Goal: Task Accomplishment & Management: Complete application form

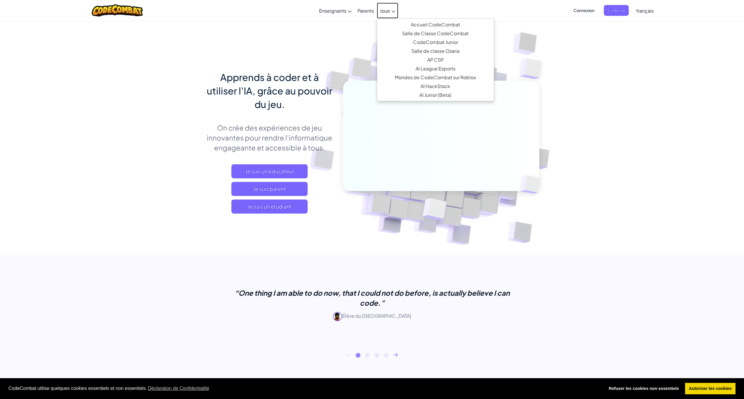
click at [389, 13] on span "Joue" at bounding box center [385, 11] width 10 height 6
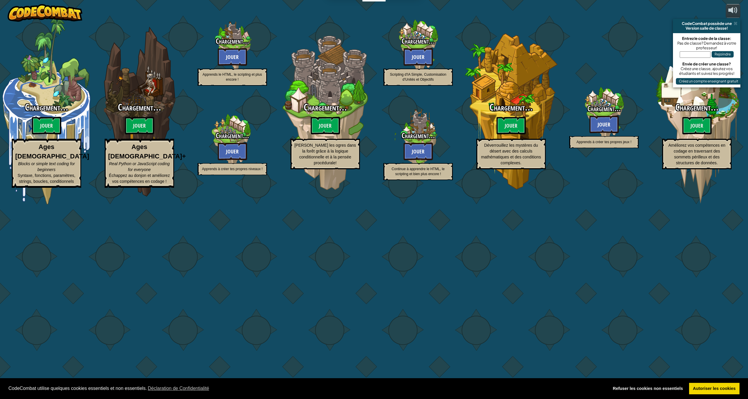
select select "fr"
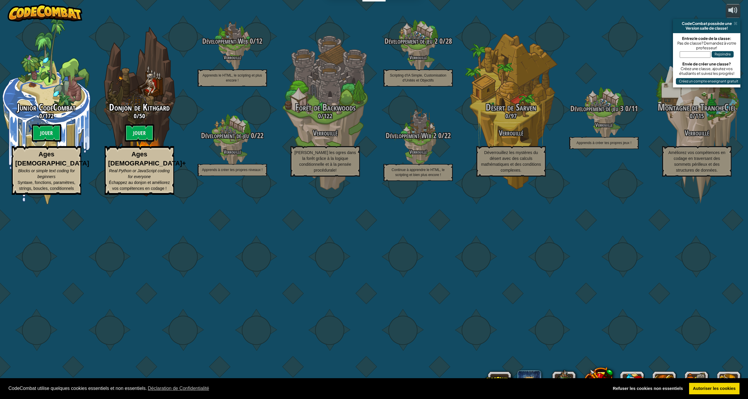
click at [563, 51] on div "Junior CodeCombat 0 / 172 Jouer Ages 5-8 Blocks or simple text coding for begin…" at bounding box center [374, 199] width 748 height 399
click at [578, 43] on div "Junior CodeCombat 0 / 172 Jouer Ages 5-8 Blocks or simple text coding for begin…" at bounding box center [374, 199] width 748 height 399
click at [47, 9] on img at bounding box center [45, 13] width 75 height 18
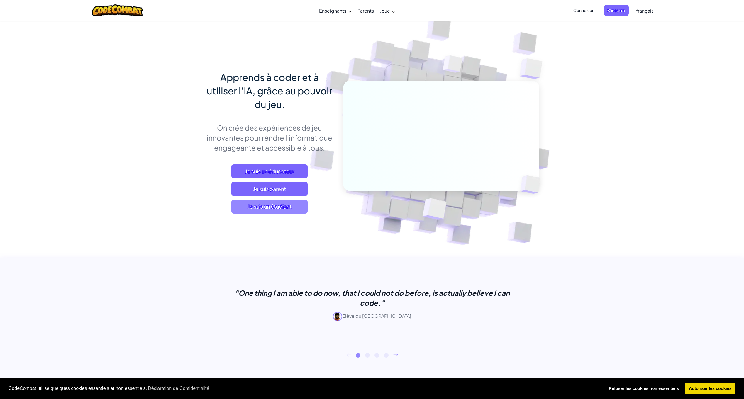
click at [277, 202] on span "Je suis un étudiant" at bounding box center [269, 206] width 76 height 14
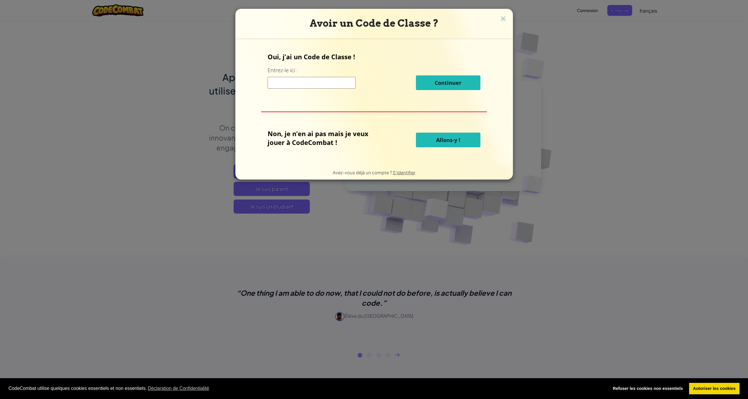
click at [451, 139] on span "Allons-y !" at bounding box center [448, 139] width 24 height 7
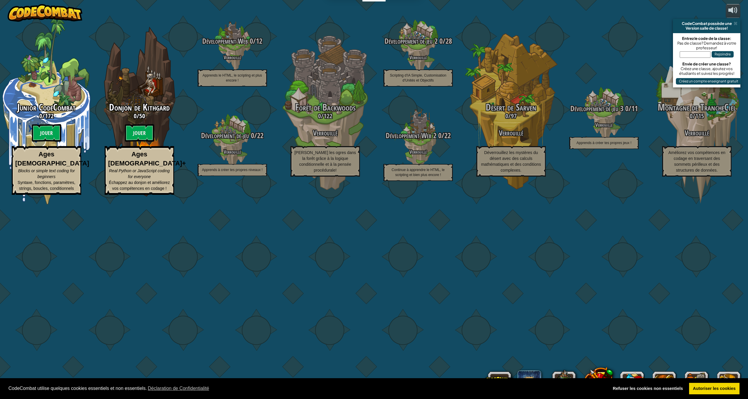
select select "fr"
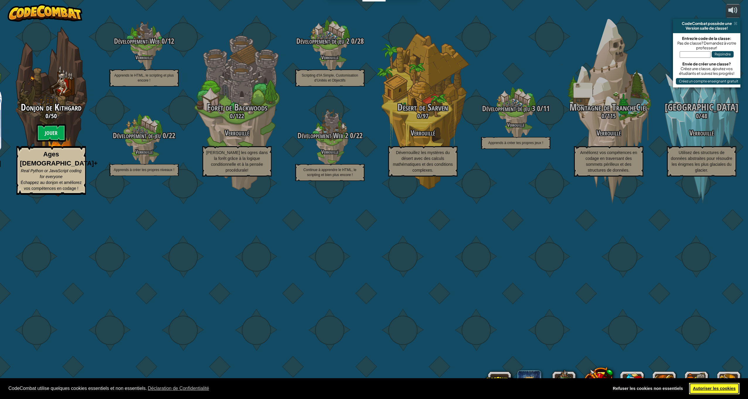
click at [720, 388] on link "Autoriser les cookies" at bounding box center [714, 389] width 51 height 12
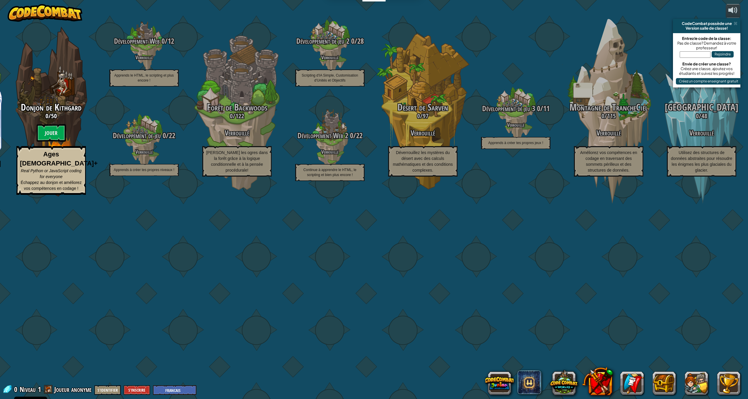
drag, startPoint x: 299, startPoint y: 340, endPoint x: 287, endPoint y: 344, distance: 12.5
click at [298, 340] on div "Junior CodeCombat 0 / 172 Jouer Ages 5-8 Blocks or simple text coding for begin…" at bounding box center [374, 199] width 748 height 399
click at [134, 389] on button "S'inscrire" at bounding box center [137, 390] width 26 height 10
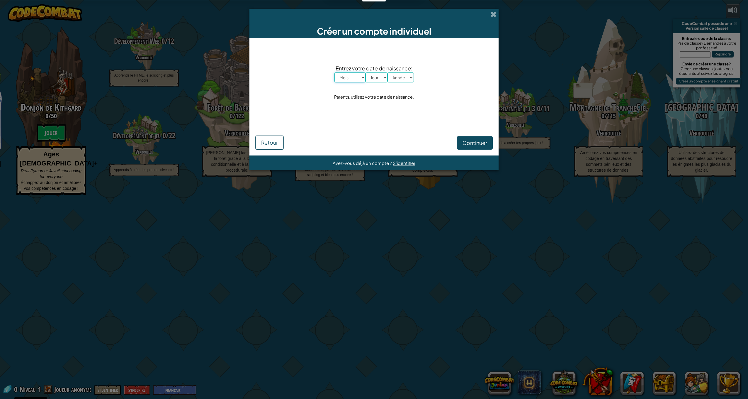
click at [343, 82] on select "Mois Janvier Février Mars Avril Mai Juin Juillet Août Septembre Octobre Novembr…" at bounding box center [350, 77] width 31 height 10
select select "12"
click at [335, 72] on select "Mois Janvier Février Mars Avril Mai Juin Juillet Août Septembre Octobre Novembr…" at bounding box center [350, 77] width 31 height 10
click at [376, 74] on select "Jour 1 2 3 4 5 6 7 8 9 10 11 12 13 14 15 16 17 18 19 20 21 22 23 24 25 26 27 28…" at bounding box center [377, 77] width 22 height 10
select select "14"
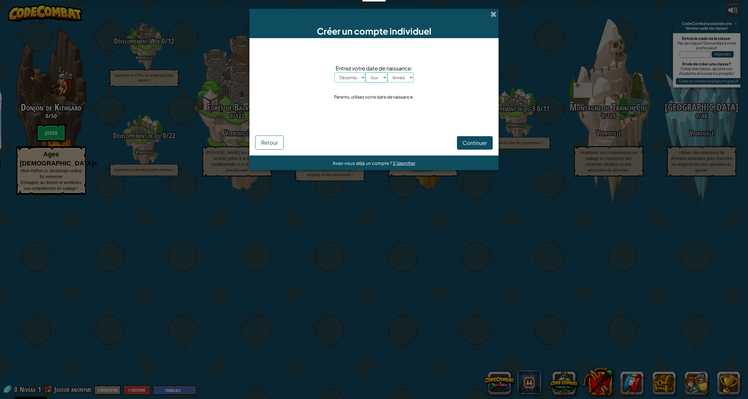
click at [366, 72] on select "Jour 1 2 3 4 5 6 7 8 9 10 11 12 13 14 15 16 17 18 19 20 21 22 23 24 25 26 27 28…" at bounding box center [377, 77] width 22 height 10
click at [402, 71] on span "Entrez votre date de naissance:" at bounding box center [374, 68] width 79 height 9
click at [399, 77] on select "Année 2025 2024 2023 2022 2021 2020 2019 2018 2017 2016 2015 2014 2013 2012 201…" at bounding box center [401, 77] width 26 height 10
select select "1988"
click at [388, 72] on select "Année 2025 2024 2023 2022 2021 2020 2019 2018 2017 2016 2015 2014 2013 2012 201…" at bounding box center [401, 77] width 26 height 10
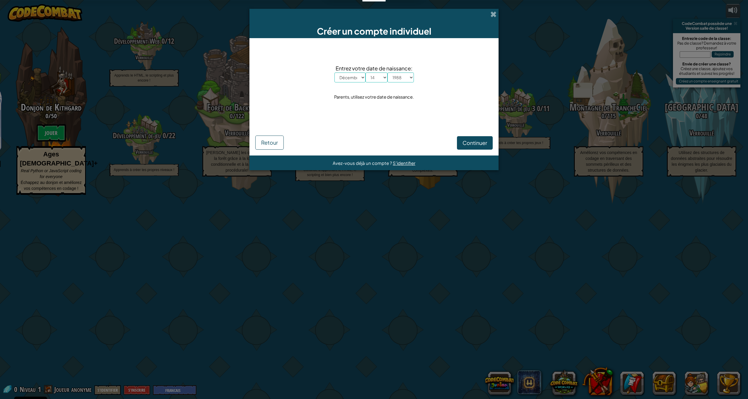
click at [418, 113] on div "Entrez votre date de naissance: Mois Janvier Février Mars Avril Mai Juin Juille…" at bounding box center [374, 82] width 238 height 77
click at [481, 144] on span "Continuer" at bounding box center [475, 142] width 25 height 7
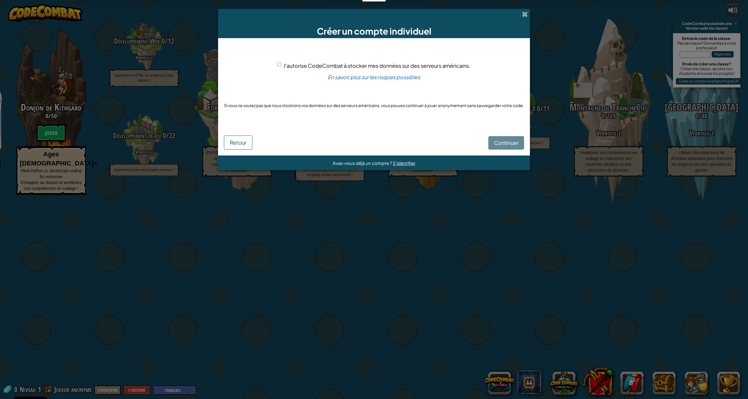
click at [279, 61] on div "J'autorise CodeCombat à stocker mes données sur des serveurs américains." at bounding box center [374, 65] width 193 height 9
click at [279, 63] on input "J'autorise CodeCombat à stocker mes données sur des serveurs américains." at bounding box center [280, 64] width 4 height 4
checkbox input "true"
click at [513, 142] on span "Continuer" at bounding box center [506, 142] width 25 height 7
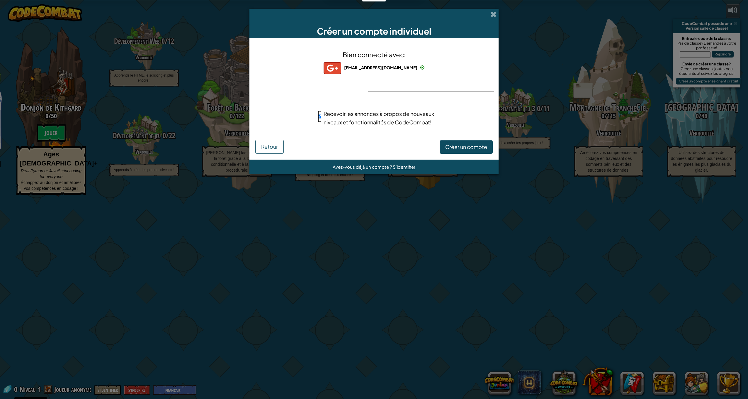
click at [320, 116] on input "Recevoir les annonces à propos de nouveaux niveaux et fonctionnalités de CodeCo…" at bounding box center [320, 117] width 4 height 12
checkbox input "false"
click at [460, 146] on span "Créer un compte" at bounding box center [466, 146] width 42 height 7
click at [464, 149] on button "Créer un compte" at bounding box center [466, 146] width 53 height 13
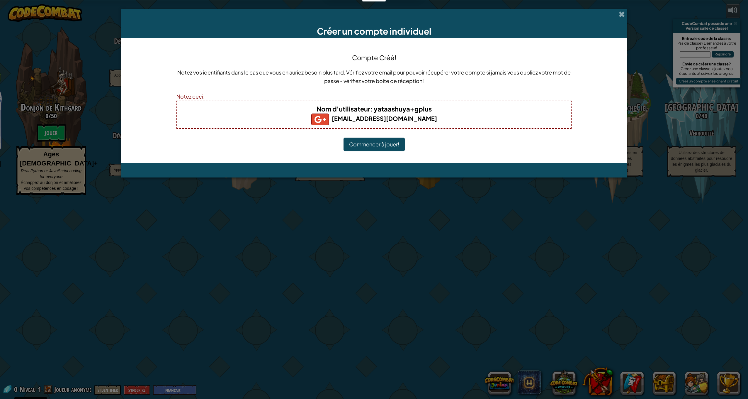
click at [415, 108] on b "Nom d'utilisateur : yataashuya+gplus" at bounding box center [374, 109] width 115 height 8
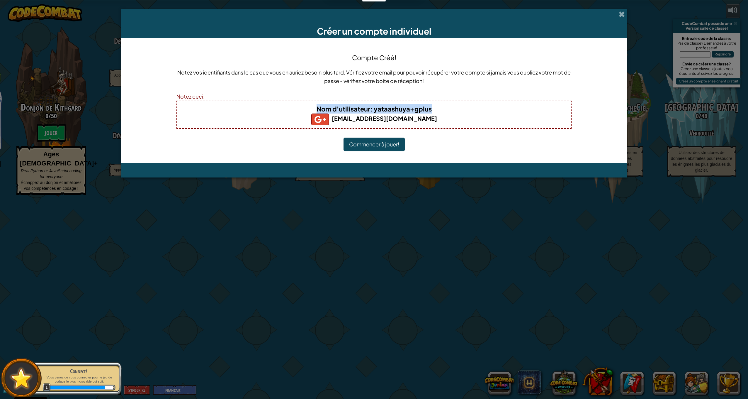
click at [415, 108] on b "Nom d'utilisateur : yataashuya+gplus" at bounding box center [374, 109] width 115 height 8
drag, startPoint x: 459, startPoint y: 111, endPoint x: 455, endPoint y: 112, distance: 3.6
click at [459, 111] on h4 "Nom d'utilisateur : yataashuya+gplus" at bounding box center [374, 108] width 382 height 9
click at [444, 110] on h4 "Nom d'utilisateur : yataashuya+gplus" at bounding box center [374, 108] width 382 height 9
drag, startPoint x: 436, startPoint y: 110, endPoint x: 374, endPoint y: 107, distance: 62.5
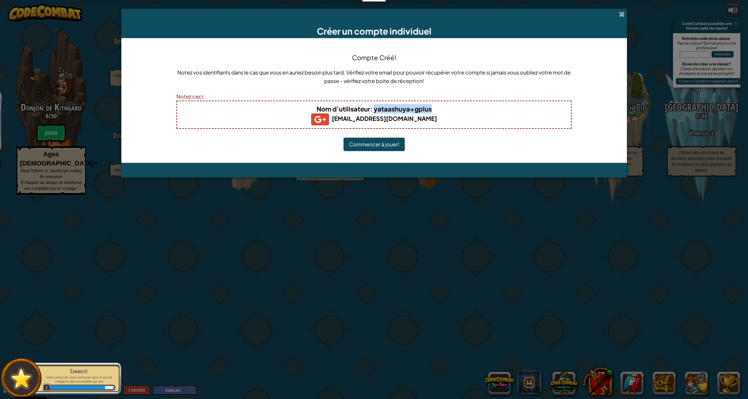
click at [374, 107] on h4 "Nom d'utilisateur : yataashuya+gplus" at bounding box center [374, 108] width 382 height 9
copy b "yataashuya+gplus"
click at [366, 147] on button "Commencer à jouer!" at bounding box center [374, 144] width 61 height 13
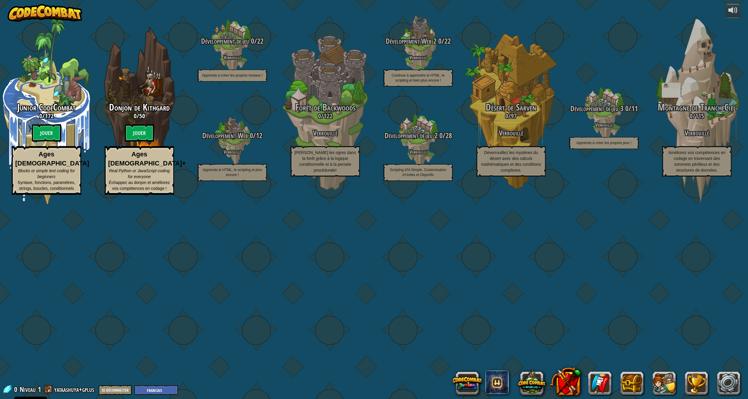
select select "fr"
